Goal: Task Accomplishment & Management: Manage account settings

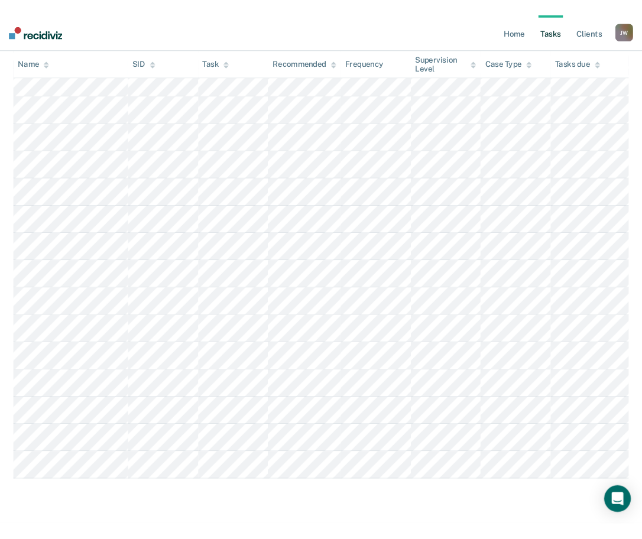
scroll to position [587, 0]
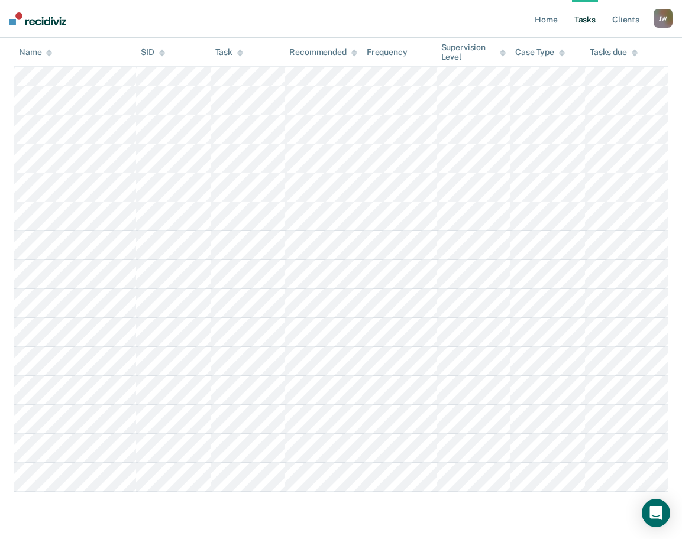
click at [122, 27] on nav "Home Tasks Client s [PERSON_NAME] [PERSON_NAME] Profile How it works Log Out" at bounding box center [341, 19] width 682 height 38
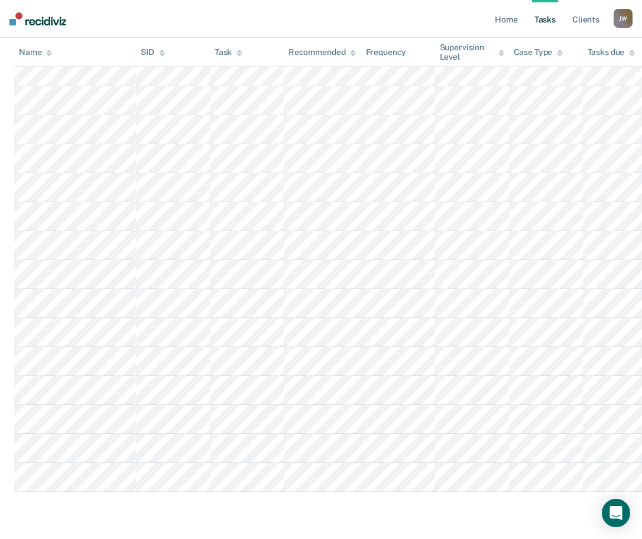
click at [83, 514] on main "Clear officers Tasks Critically Understaffed The clients listed below have upco…" at bounding box center [321, 64] width 642 height 943
